Goal: Information Seeking & Learning: Learn about a topic

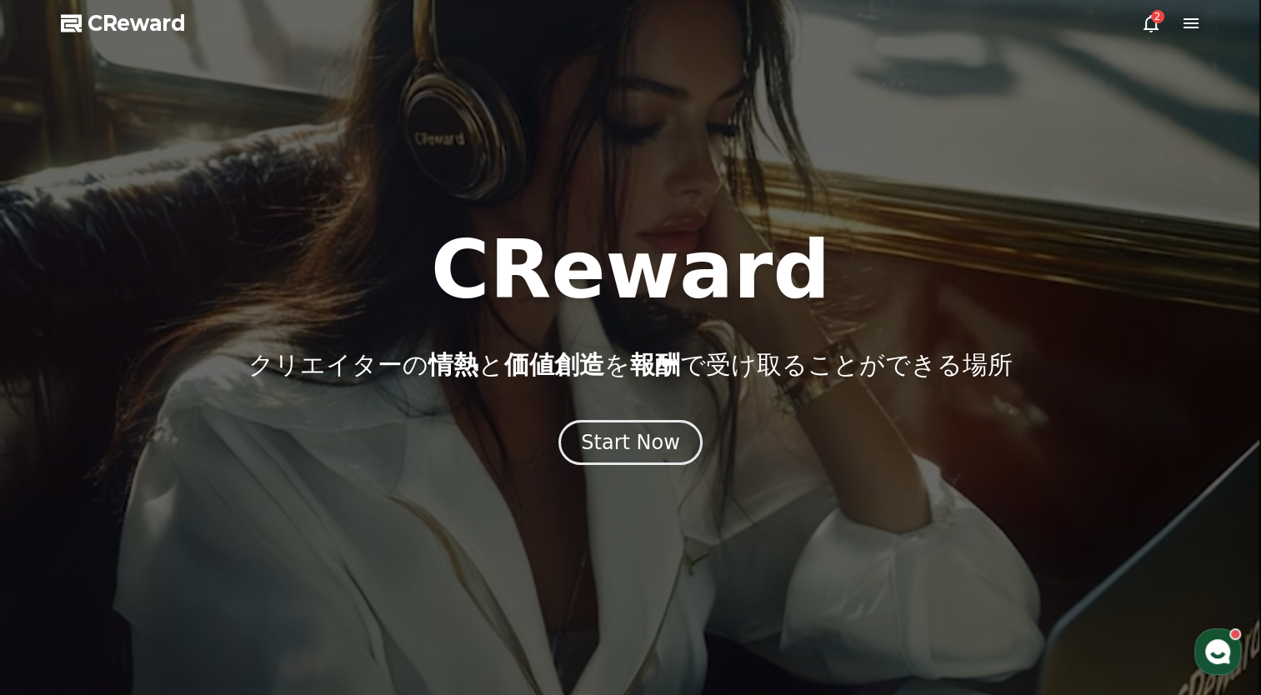
click at [617, 419] on div "CReward クリエイターの 情熱 と 価値創造 を 報酬 で受け取ることができる場所 Start Now" at bounding box center [630, 347] width 1261 height 235
click at [587, 392] on div "CReward クリエイターの 情熱 と 価値創造 を 報酬 で受け取ることができる場所 Start Now" at bounding box center [630, 347] width 1261 height 235
drag, startPoint x: 587, startPoint y: 389, endPoint x: 589, endPoint y: 381, distance: 8.7
click at [588, 388] on div "CReward クリエイターの 情熱 と 価値創造 を 報酬 で受け取ることができる場所 Start Now" at bounding box center [630, 347] width 1261 height 235
click at [597, 374] on span "価値創造" at bounding box center [554, 364] width 100 height 29
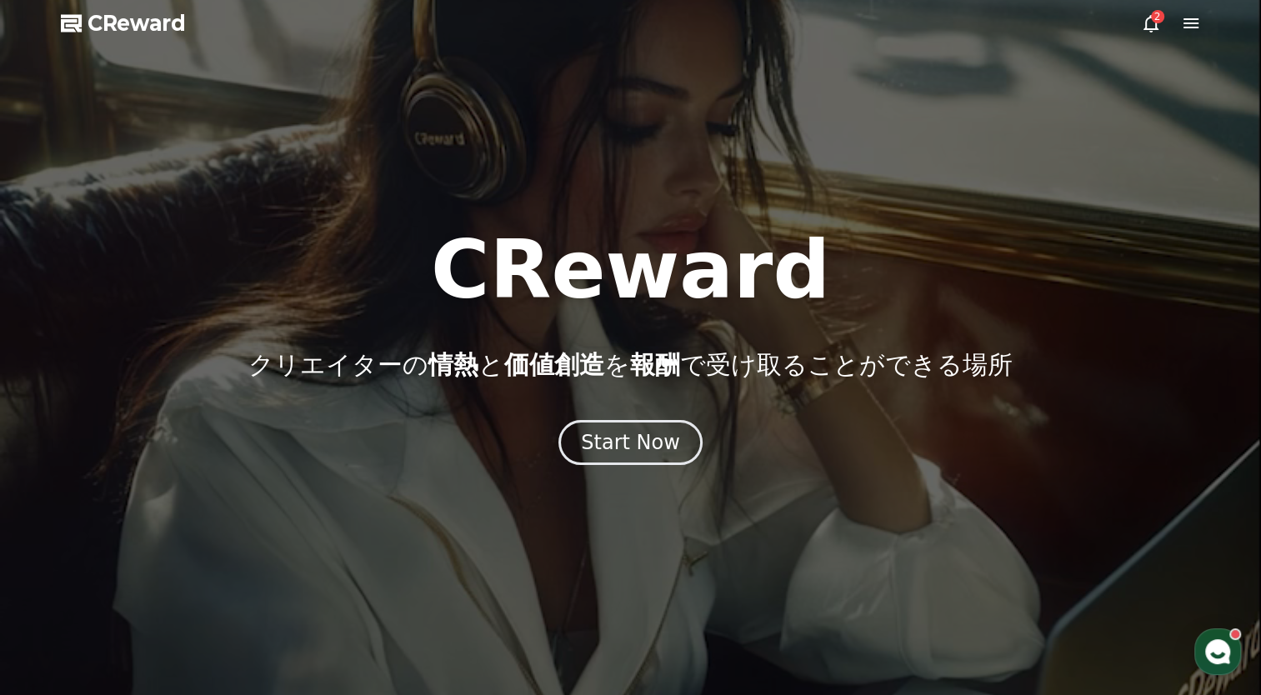
click at [562, 383] on div "CReward クリエイターの 情熱 と 価値創造 を 報酬 で受け取ることができる場所 Start Now" at bounding box center [630, 347] width 1261 height 235
click at [576, 412] on div "CReward クリエイターの 情熱 と 価値創造 を 報酬 で受け取ることができる場所 Start Now" at bounding box center [630, 347] width 1261 height 235
click at [607, 418] on div "CReward クリエイターの 情熱 と 価値創造 を 報酬 で受け取ることができる場所 Start Now" at bounding box center [630, 347] width 1261 height 235
click at [604, 378] on span "価値創造" at bounding box center [554, 364] width 100 height 29
drag, startPoint x: 605, startPoint y: 376, endPoint x: 606, endPoint y: 353, distance: 22.5
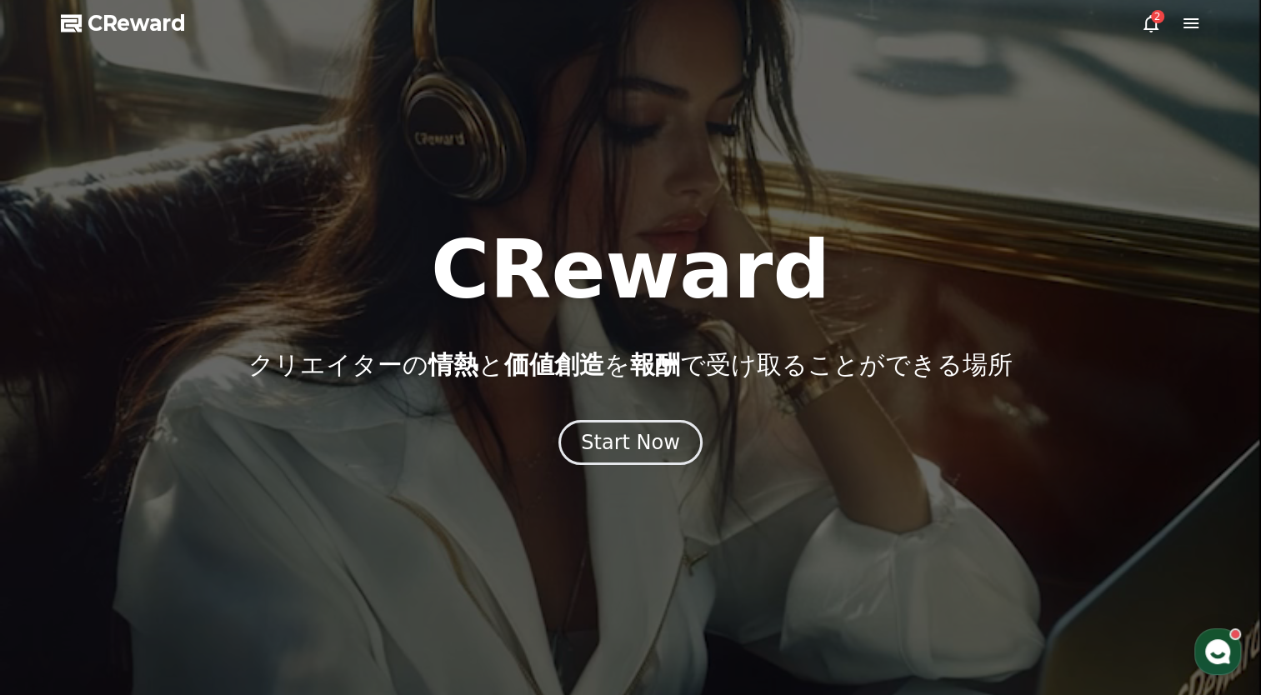
click at [604, 372] on span "価値創造" at bounding box center [554, 364] width 100 height 29
click at [604, 352] on span "価値創造" at bounding box center [554, 364] width 100 height 29
click at [668, 332] on div "CReward クリエイターの 情熱 と 価値創造 を 報酬 で受け取ることができる場所" at bounding box center [630, 305] width 1261 height 150
click at [666, 329] on div "CReward クリエイターの 情熱 と 価値創造 を 報酬 で受け取ることができる場所" at bounding box center [630, 305] width 1261 height 150
click at [630, 372] on span "報酬" at bounding box center [655, 364] width 50 height 29
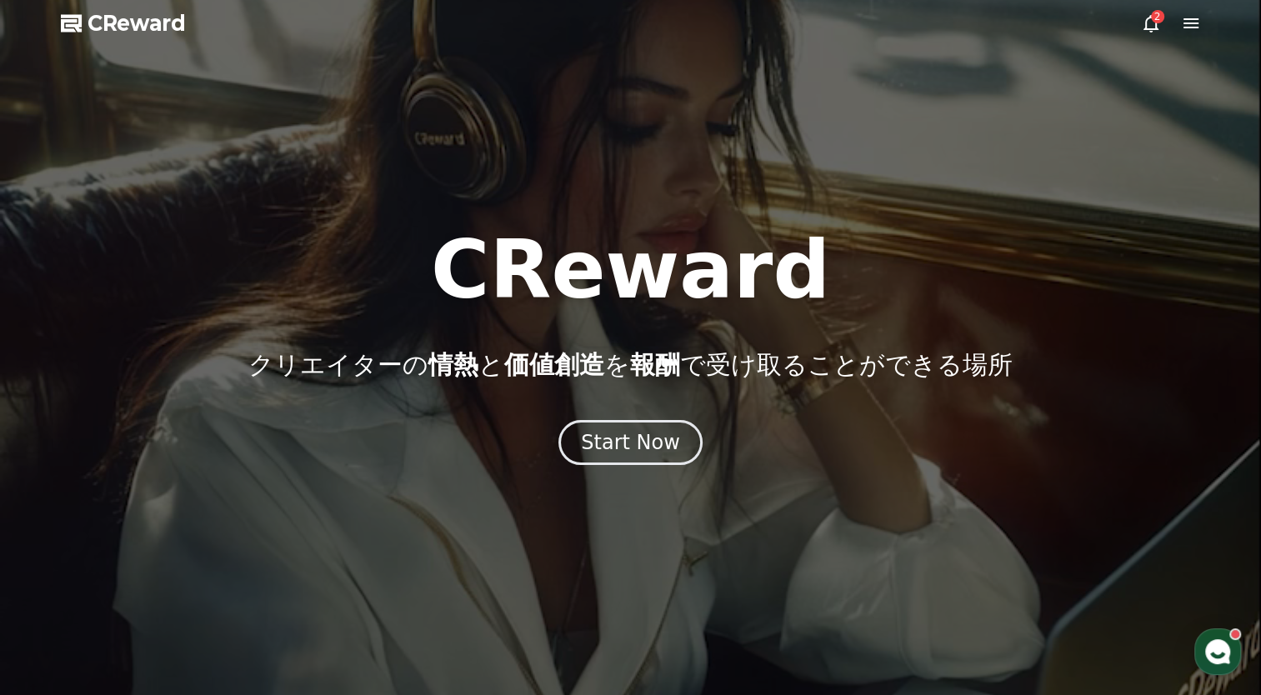
click at [617, 375] on p "クリエイターの 情熱 と 価値創造 を 報酬 で受け取ることができる場所" at bounding box center [630, 365] width 764 height 30
drag, startPoint x: 613, startPoint y: 378, endPoint x: 603, endPoint y: 382, distance: 10.8
click at [603, 382] on div "CReward クリエイターの 情熱 と 価値創造 を 報酬 で受け取ることができる場所 Start Now" at bounding box center [630, 347] width 1261 height 235
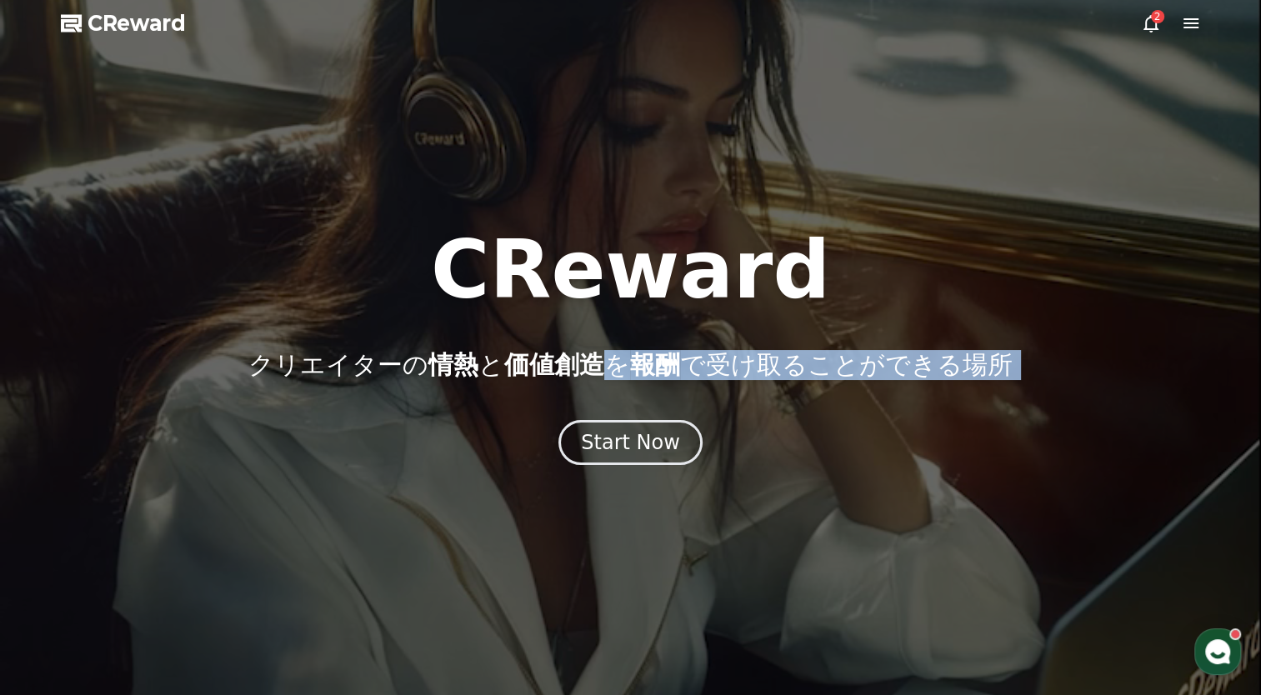
click at [581, 414] on div "CReward クリエイターの 情熱 と 価値創造 を 報酬 で受け取ることができる場所 Start Now" at bounding box center [630, 347] width 1261 height 235
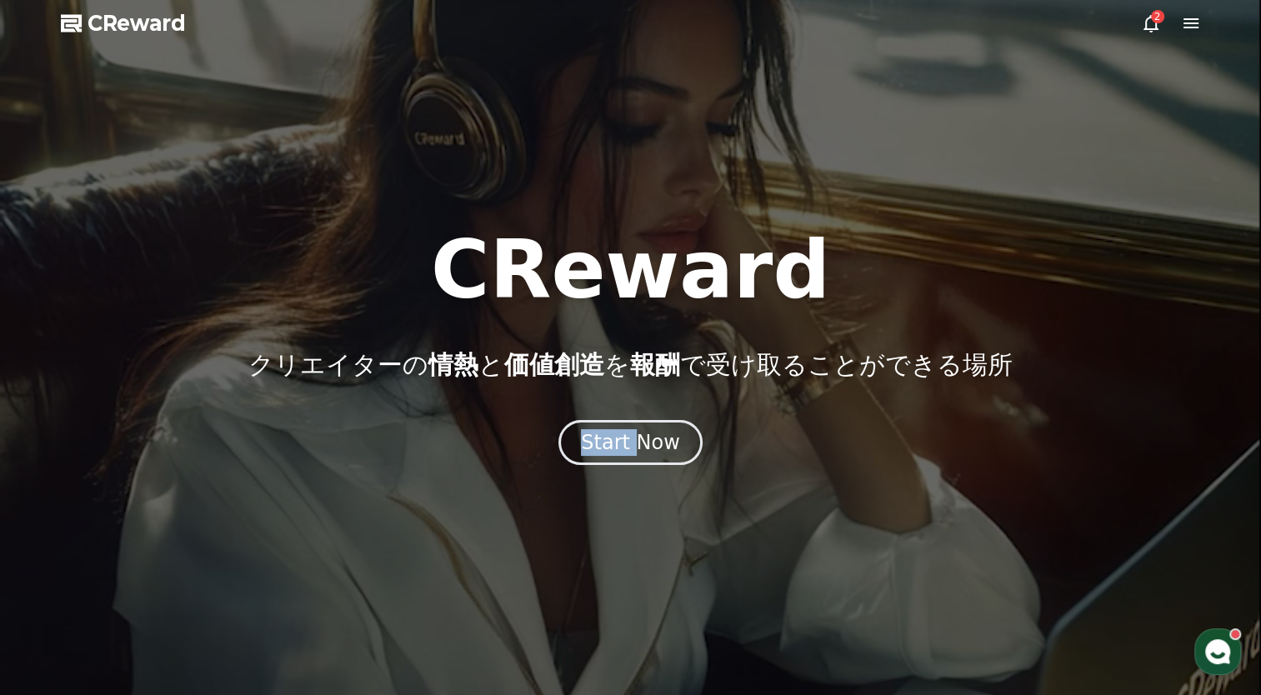
click at [581, 415] on div "CReward クリエイターの 情熱 と 価値創造 を 報酬 で受け取ることができる場所 Start Now" at bounding box center [630, 347] width 1261 height 235
